Goal: Task Accomplishment & Management: Manage account settings

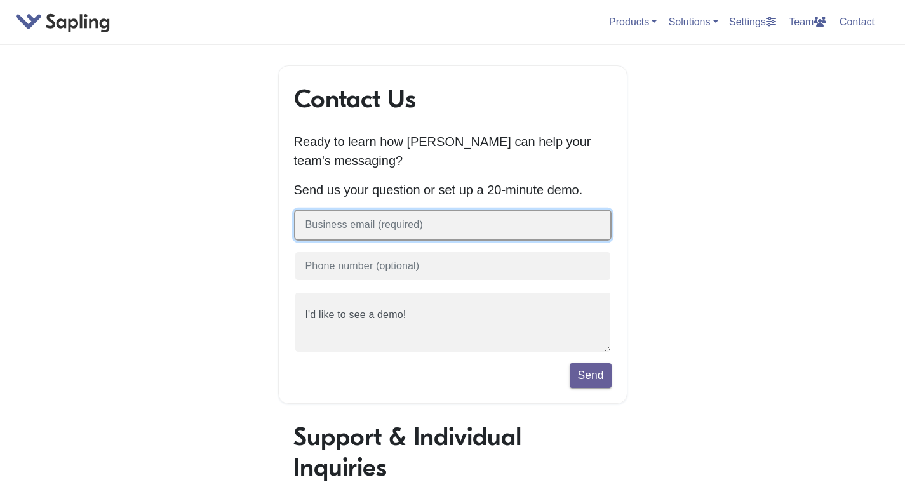
click at [463, 229] on input "text" at bounding box center [453, 225] width 318 height 31
type input "[EMAIL_ADDRESS][DOMAIN_NAME]"
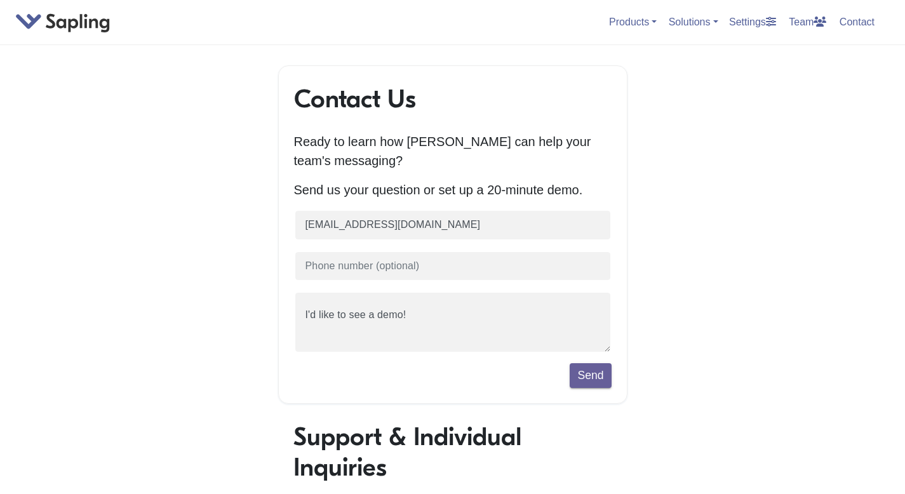
type input "4803107439"
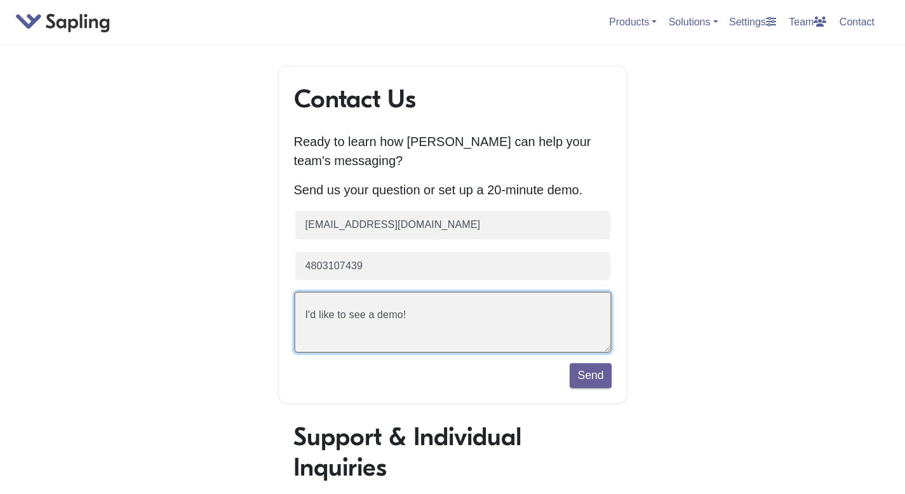
click at [403, 329] on textarea "I'd like to see a demo!" at bounding box center [453, 323] width 318 height 62
drag, startPoint x: 426, startPoint y: 323, endPoint x: 150, endPoint y: 286, distance: 278.8
click at [149, 286] on div "Contact Us Ready to learn how [PERSON_NAME] can help your team's messaging? Sen…" at bounding box center [453, 448] width 724 height 767
type textarea "hey cancel my subscription"
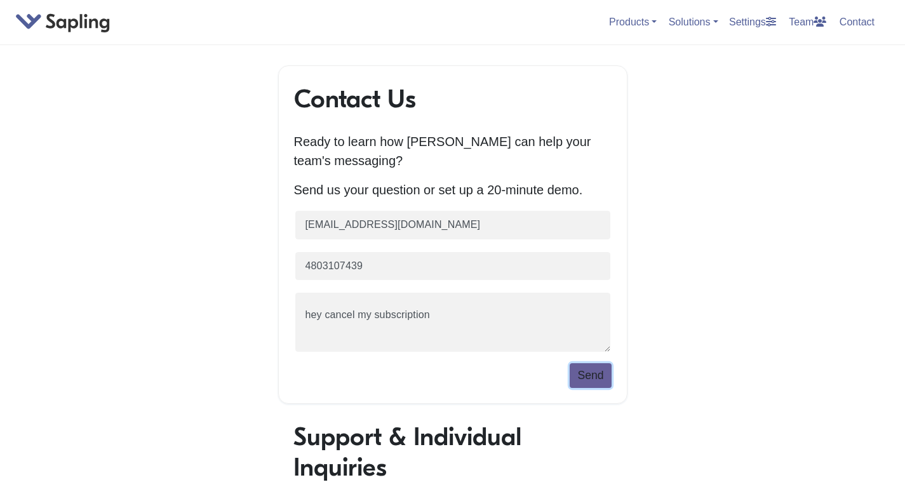
click at [579, 384] on button "Send" at bounding box center [590, 375] width 41 height 24
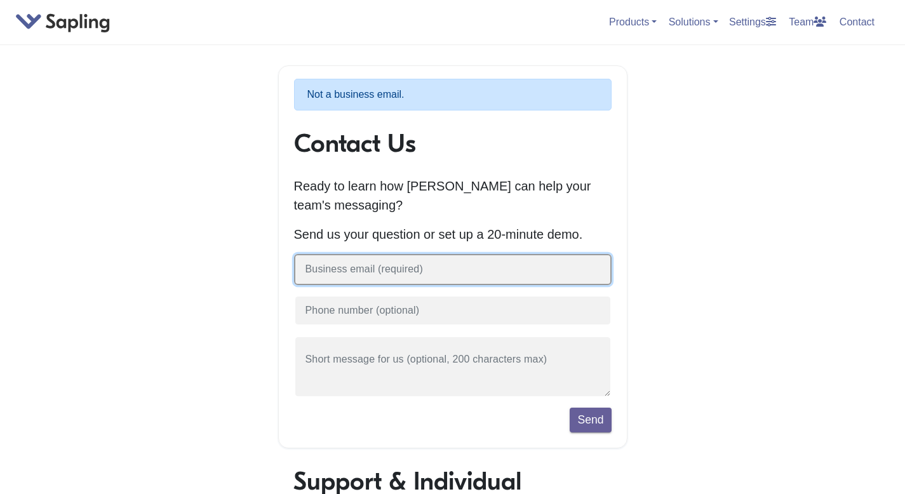
click at [473, 276] on input "text" at bounding box center [453, 269] width 318 height 31
type input "troyz@umich.edu"
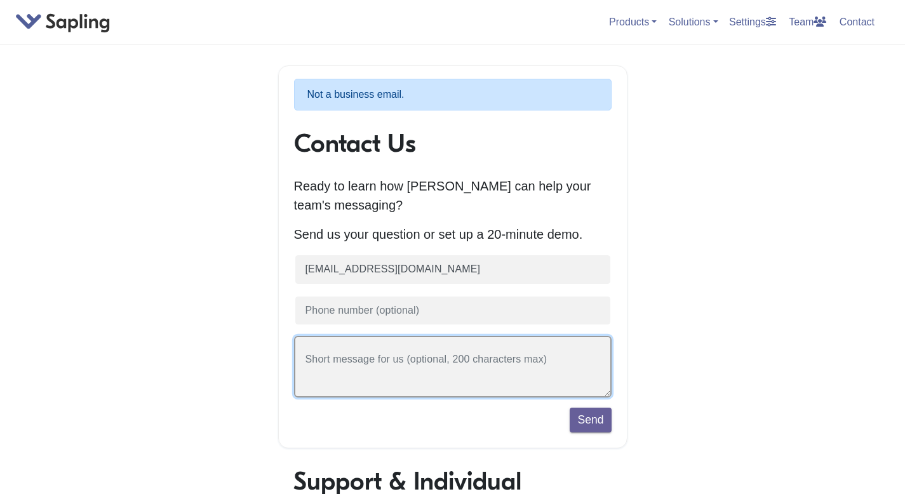
click at [388, 363] on textarea at bounding box center [453, 367] width 318 height 62
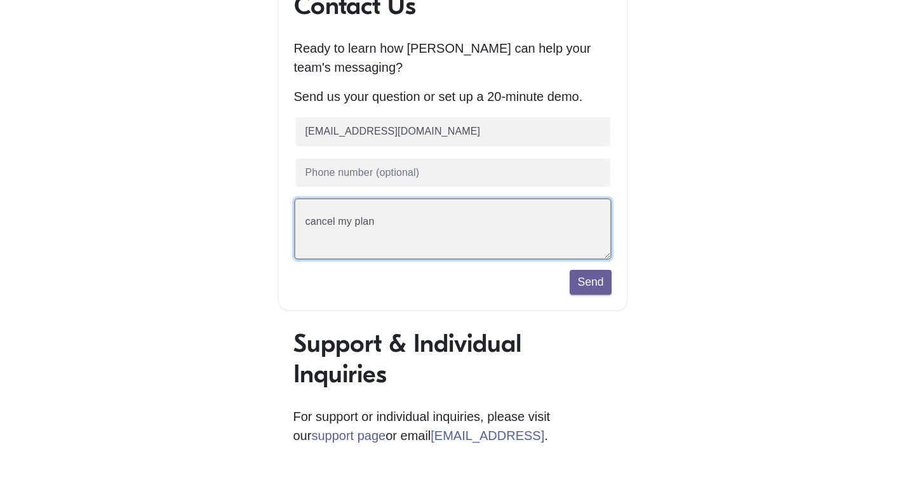
scroll to position [10, 0]
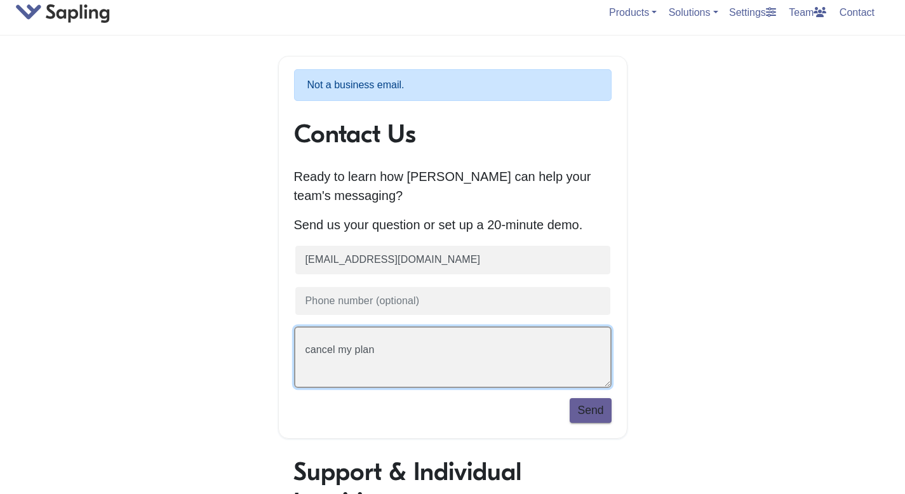
type textarea "cancel my plan"
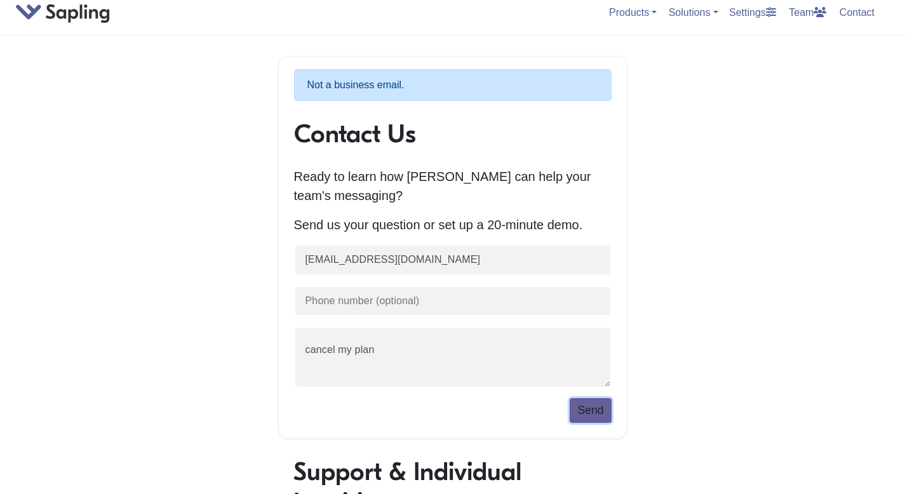
click at [605, 408] on button "Send" at bounding box center [590, 410] width 41 height 24
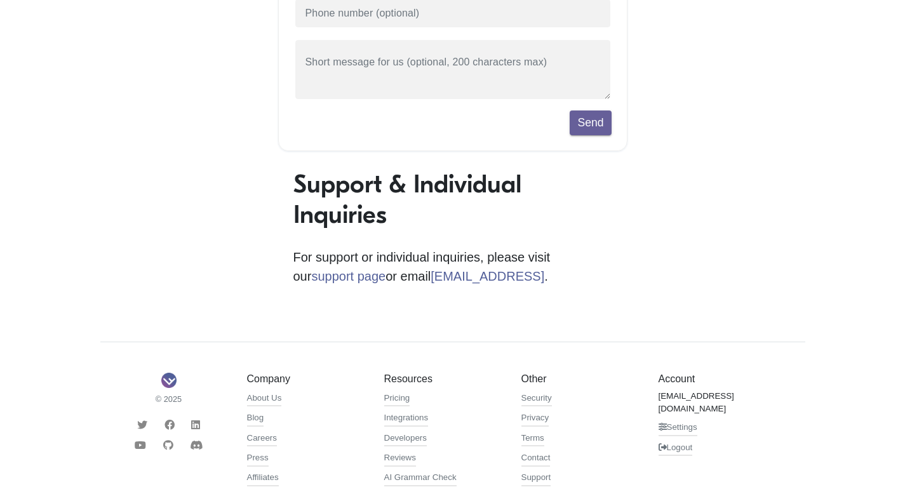
scroll to position [416, 0]
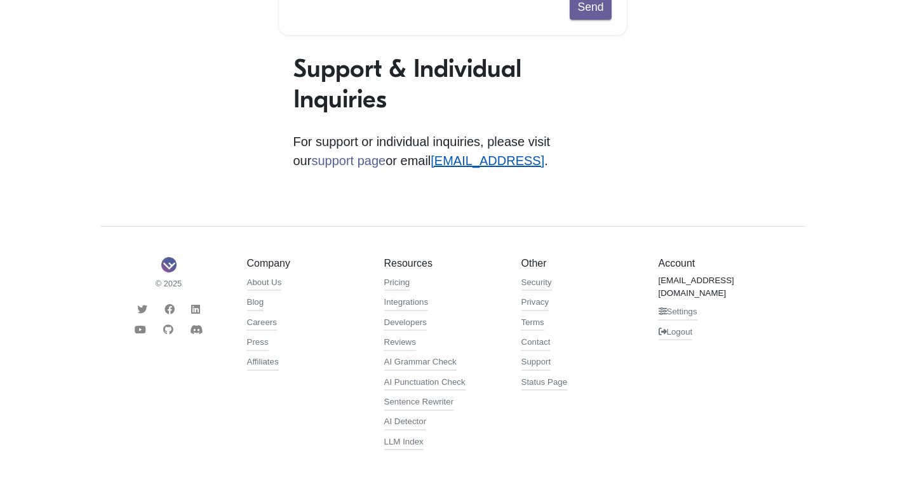
click at [468, 159] on link "[EMAIL_ADDRESS]" at bounding box center [488, 161] width 114 height 14
drag, startPoint x: 476, startPoint y: 159, endPoint x: 371, endPoint y: 159, distance: 104.8
click at [371, 159] on p "For support or individual inquiries, please visit our support page or email sup…" at bounding box center [453, 151] width 319 height 38
copy link "[EMAIL_ADDRESS]"
click at [670, 306] on link "Settings" at bounding box center [678, 313] width 39 height 15
